Goal: Navigation & Orientation: Go to known website

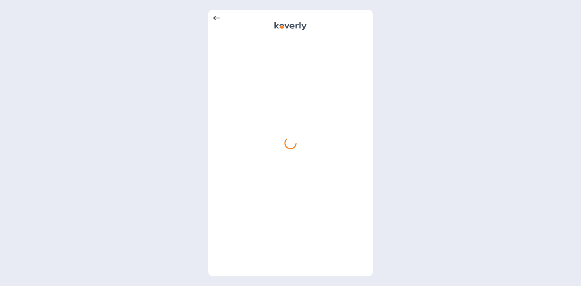
click at [211, 21] on div at bounding box center [290, 143] width 165 height 267
click at [219, 16] on icon at bounding box center [216, 18] width 7 height 7
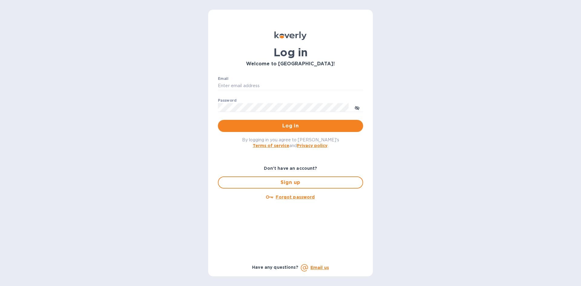
type input "[EMAIL_ADDRESS][DOMAIN_NAME]"
